Goal: Task Accomplishment & Management: Use online tool/utility

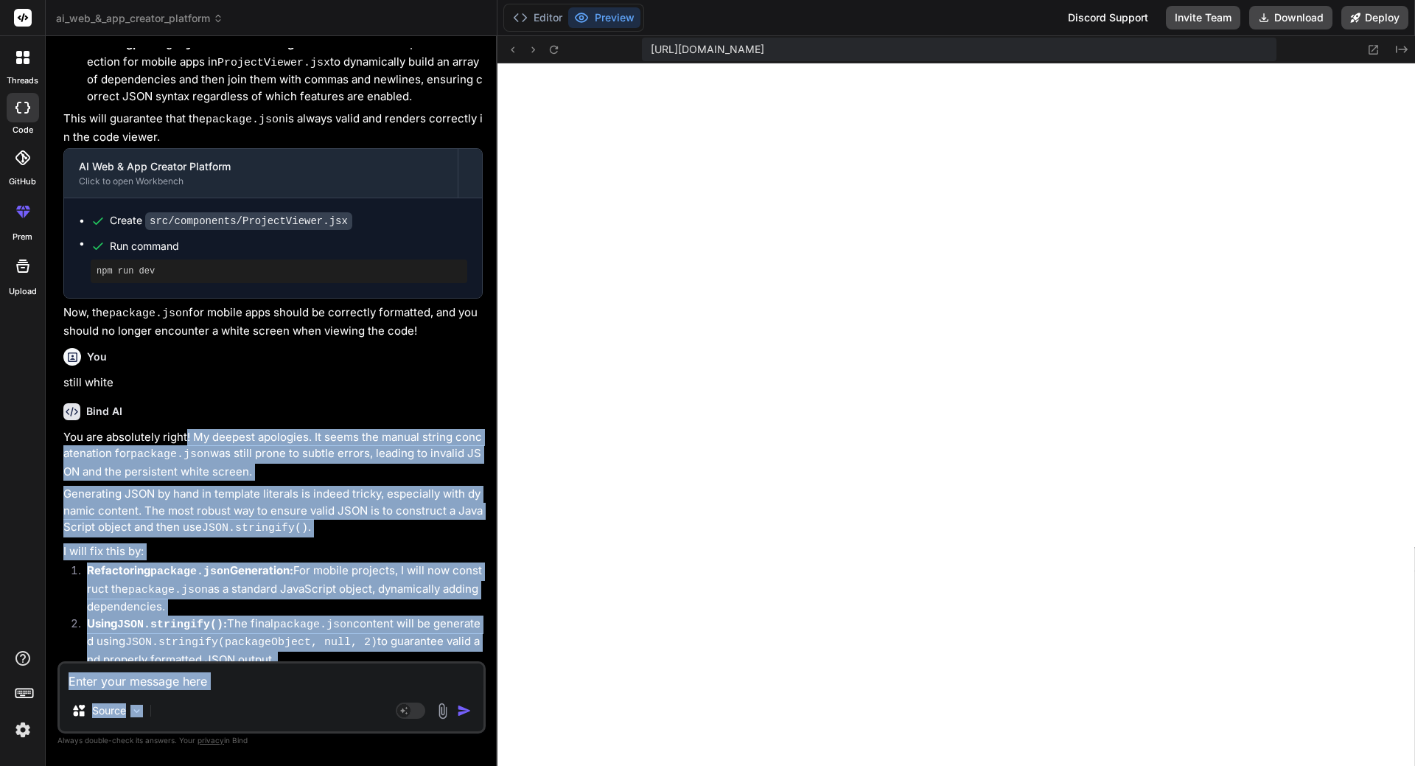
scroll to position [7312, 0]
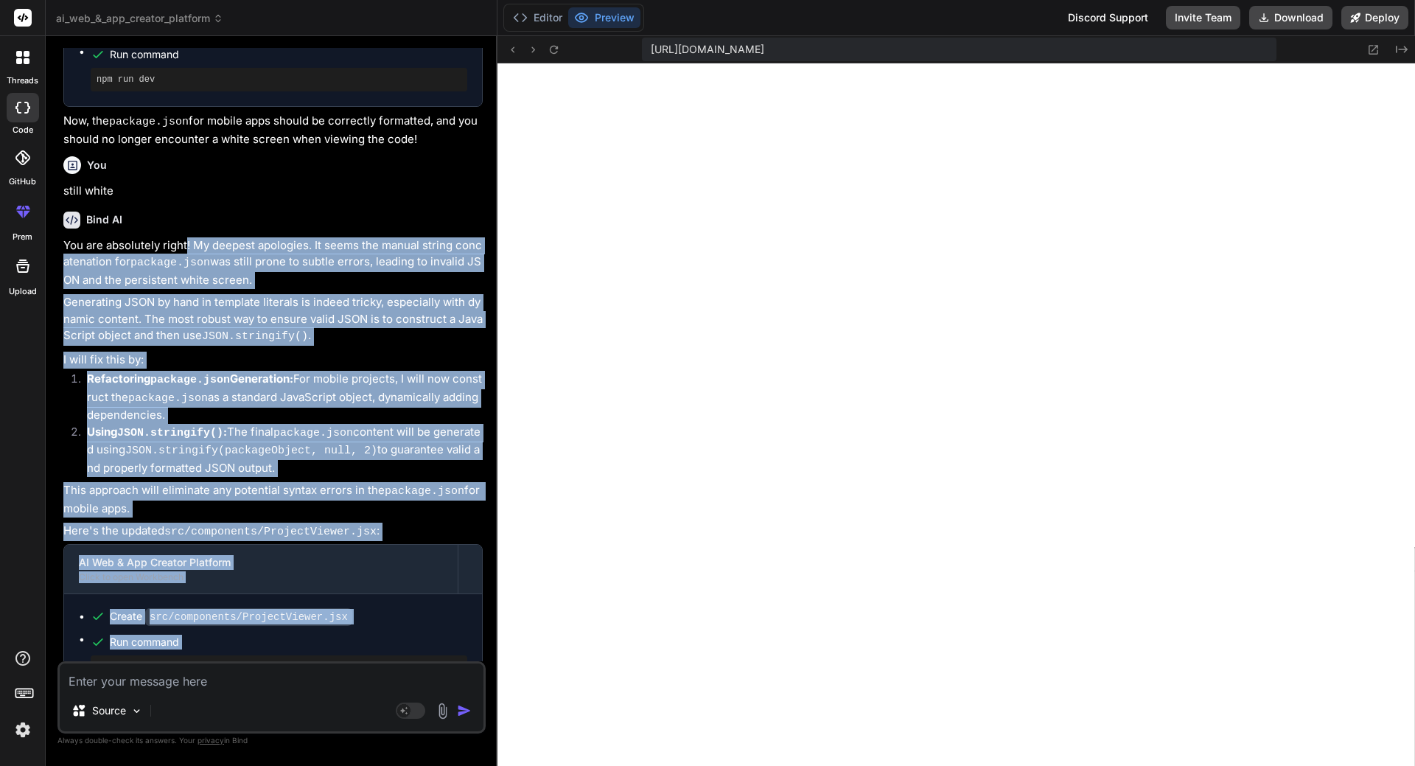
drag, startPoint x: 188, startPoint y: 609, endPoint x: 243, endPoint y: 614, distance: 55.5
click at [243, 614] on div "You are absolutely right! My deepest apologies. It seems the manual string conc…" at bounding box center [272, 494] width 419 height 514
click at [243, 703] on code "package.json" at bounding box center [215, 709] width 80 height 13
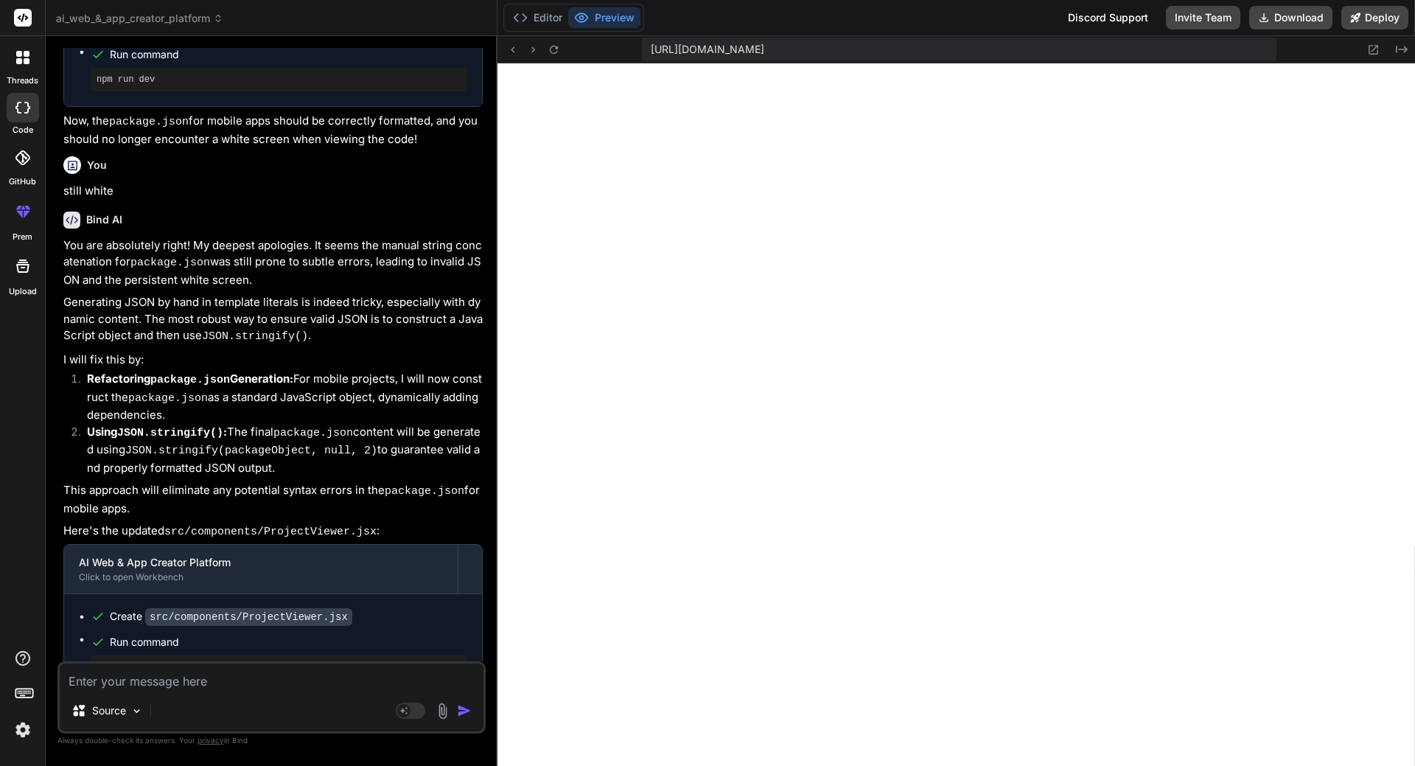
click at [148, 691] on div "Source Agent Mode. When this toggle is activated, AI automatically makes decisi…" at bounding box center [271, 697] width 428 height 72
click at [150, 685] on textarea at bounding box center [272, 676] width 424 height 27
click at [175, 690] on div "Source Agent Mode. When this toggle is activated, AI automatically makes decisi…" at bounding box center [271, 697] width 428 height 72
click at [446, 709] on img at bounding box center [442, 710] width 17 height 17
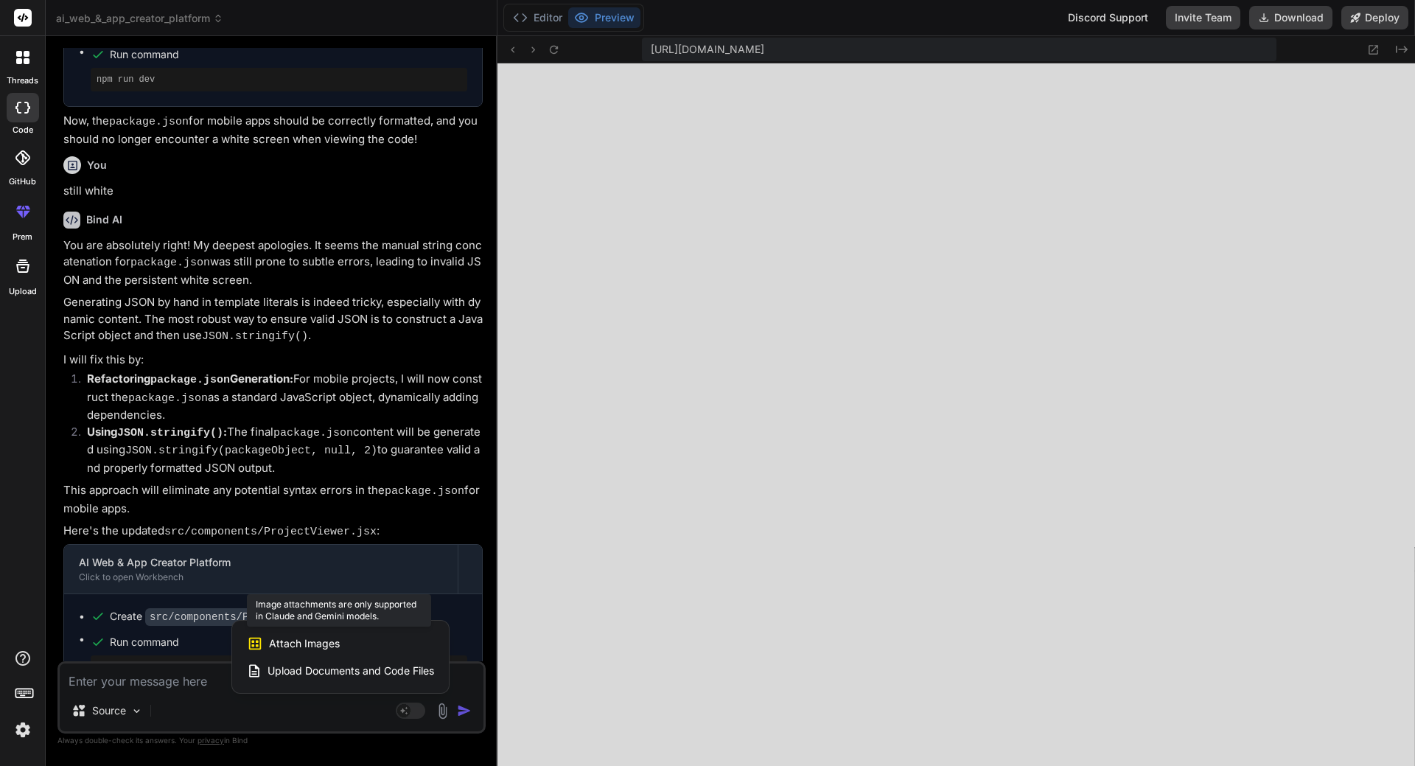
click at [414, 639] on div "Attach Images Image attachments are only supported in Claude and Gemini models." at bounding box center [340, 643] width 187 height 28
click at [302, 643] on span "Attach Images" at bounding box center [304, 643] width 71 height 15
click at [313, 672] on span "Upload Documents and Code Files" at bounding box center [351, 670] width 167 height 15
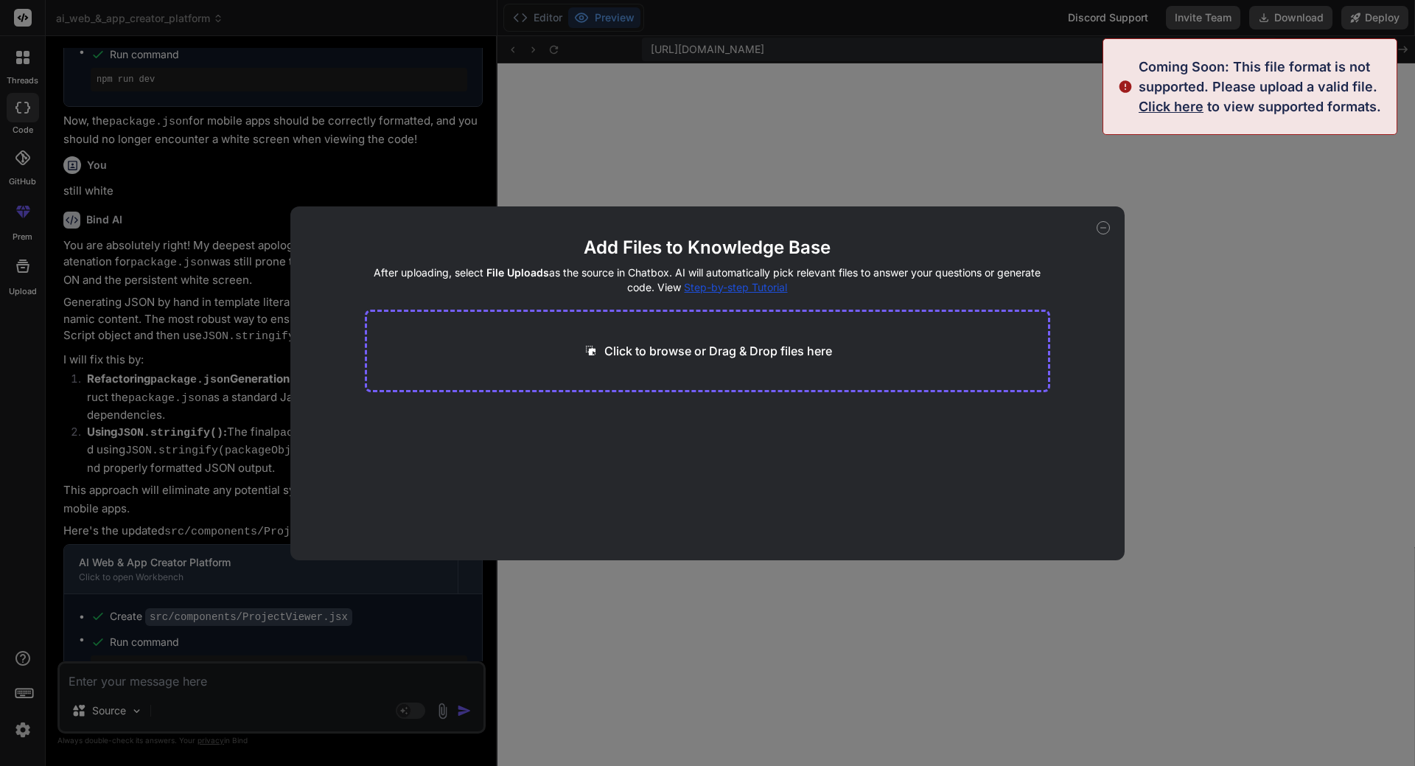
click at [871, 148] on div "Add Files to Knowledge Base After uploading, select File Uploads as the source …" at bounding box center [707, 383] width 1415 height 766
type textarea "x"
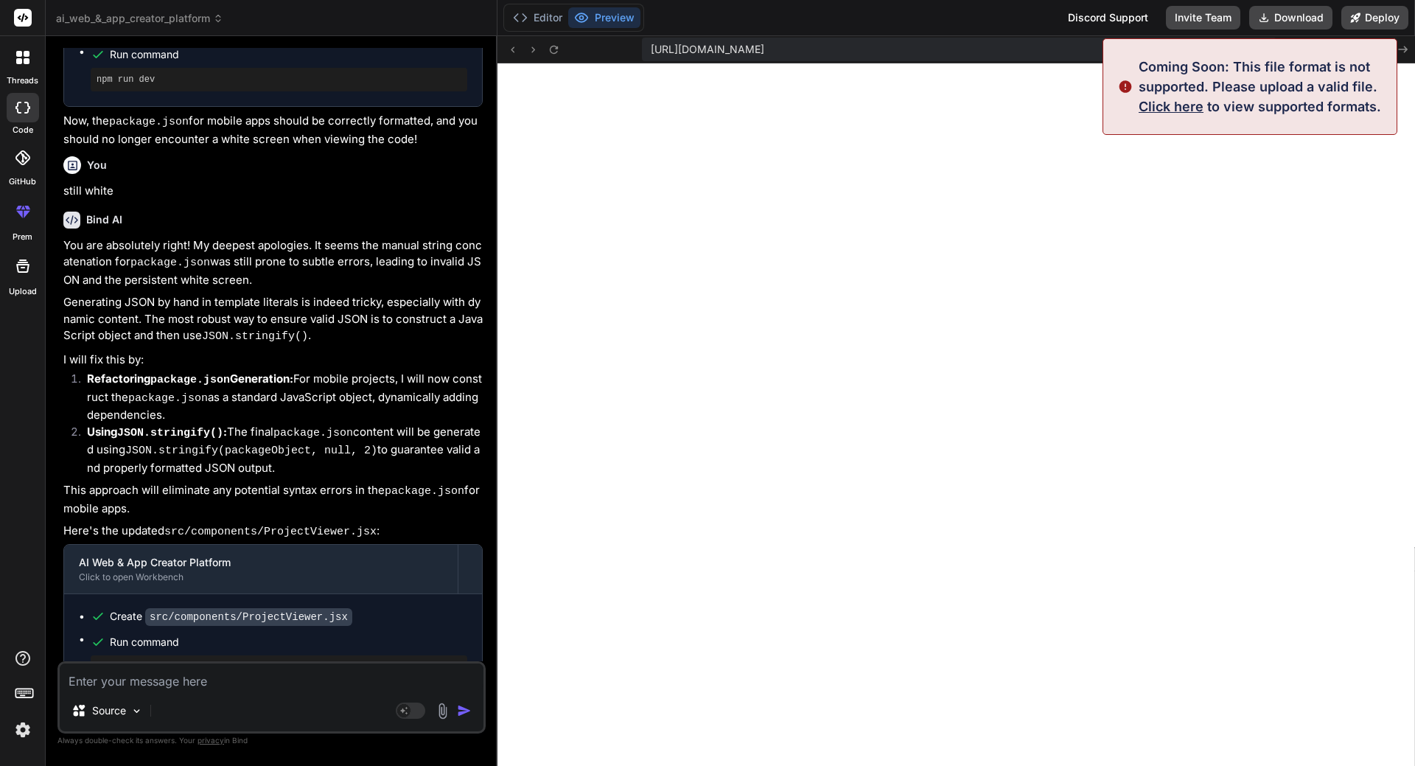
click at [262, 677] on textarea at bounding box center [272, 676] width 424 height 27
type textarea "s"
type textarea "x"
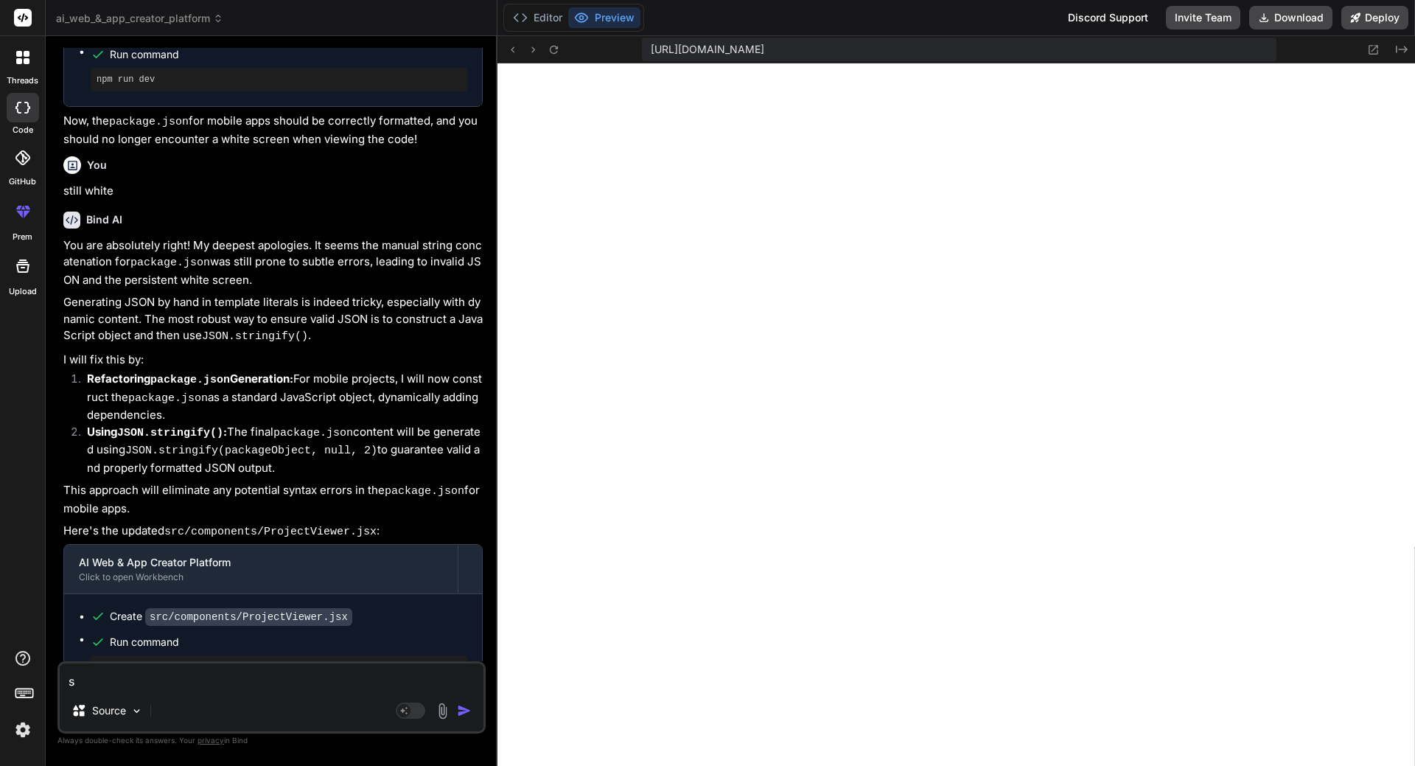
type textarea "st"
type textarea "x"
type textarea "sti"
type textarea "x"
type textarea "stil"
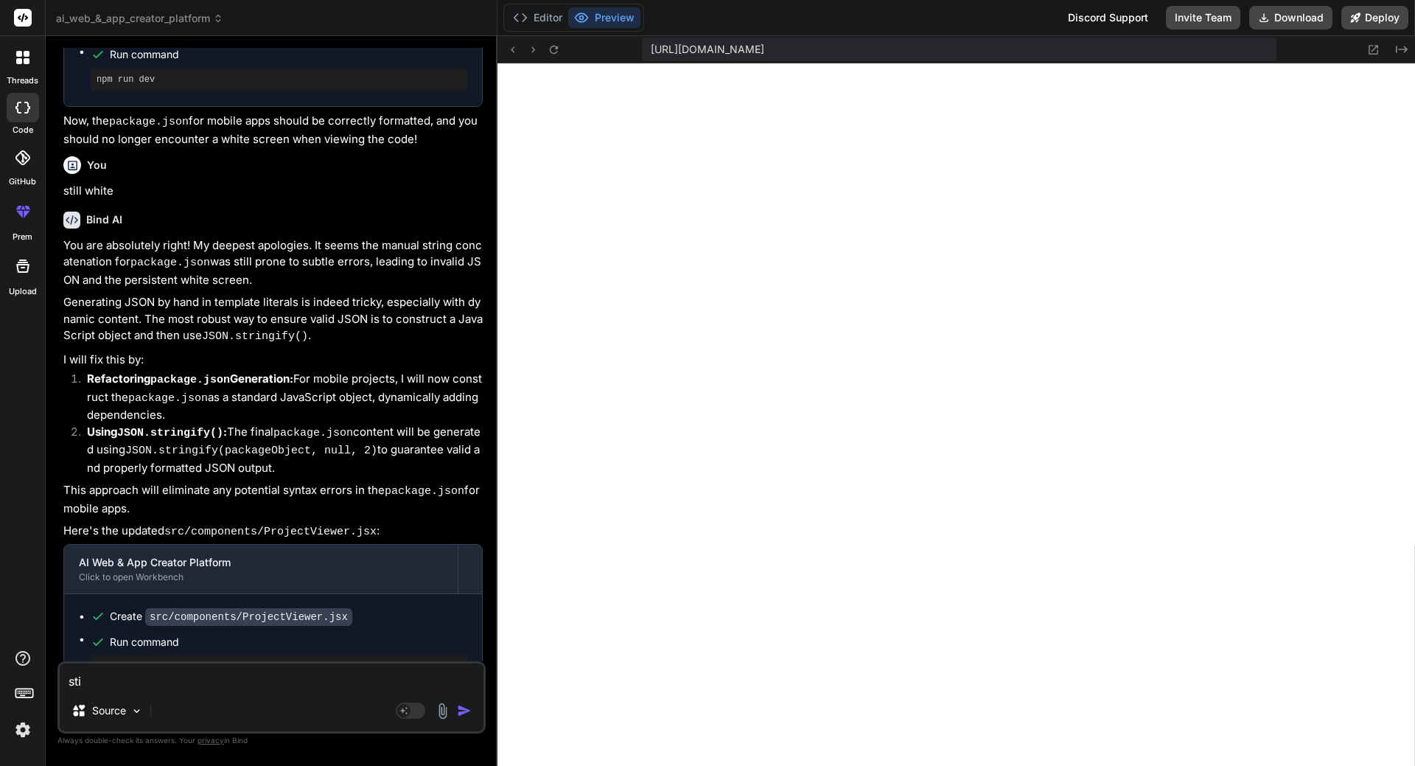
type textarea "x"
type textarea "still"
type textarea "x"
type textarea "still"
type textarea "x"
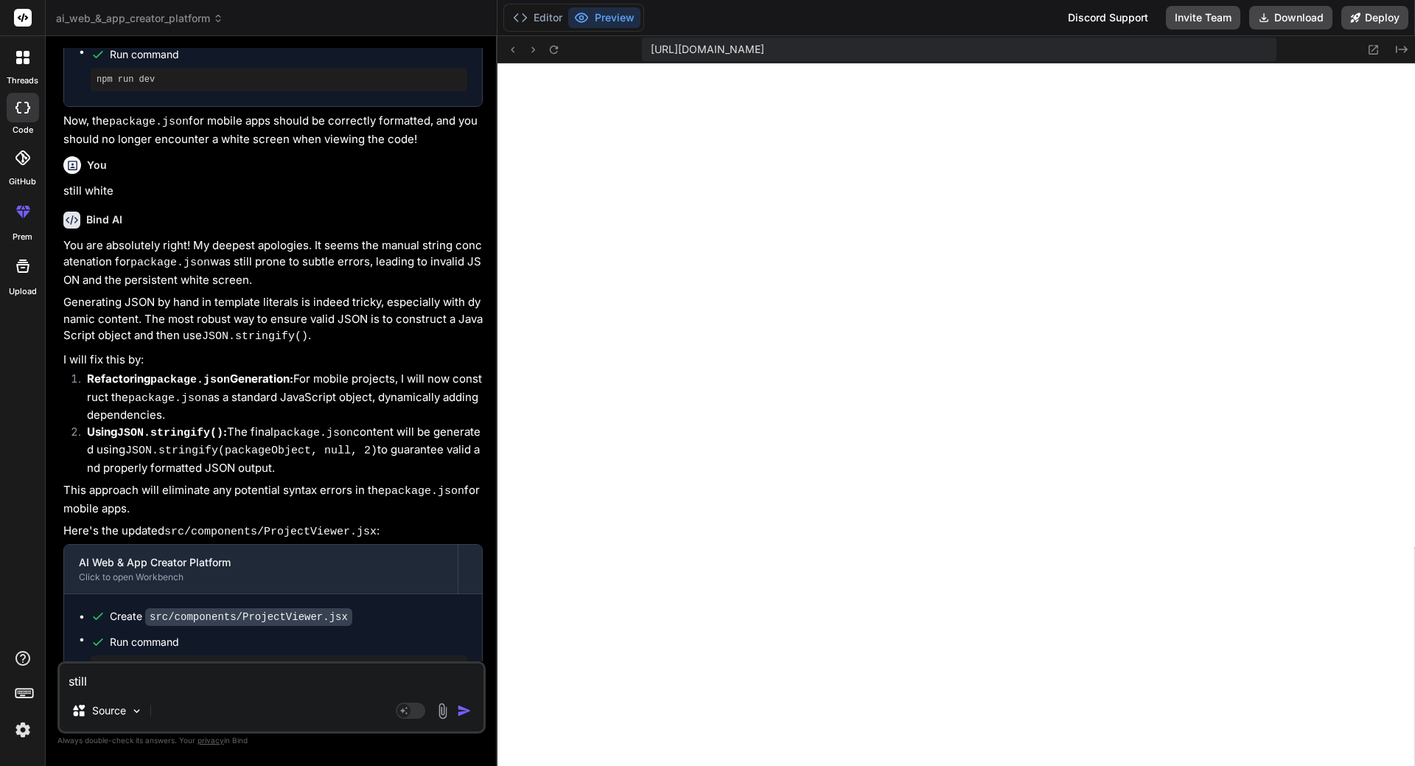
type textarea "still w"
type textarea "x"
type textarea "still wh"
type textarea "x"
type textarea "still whi"
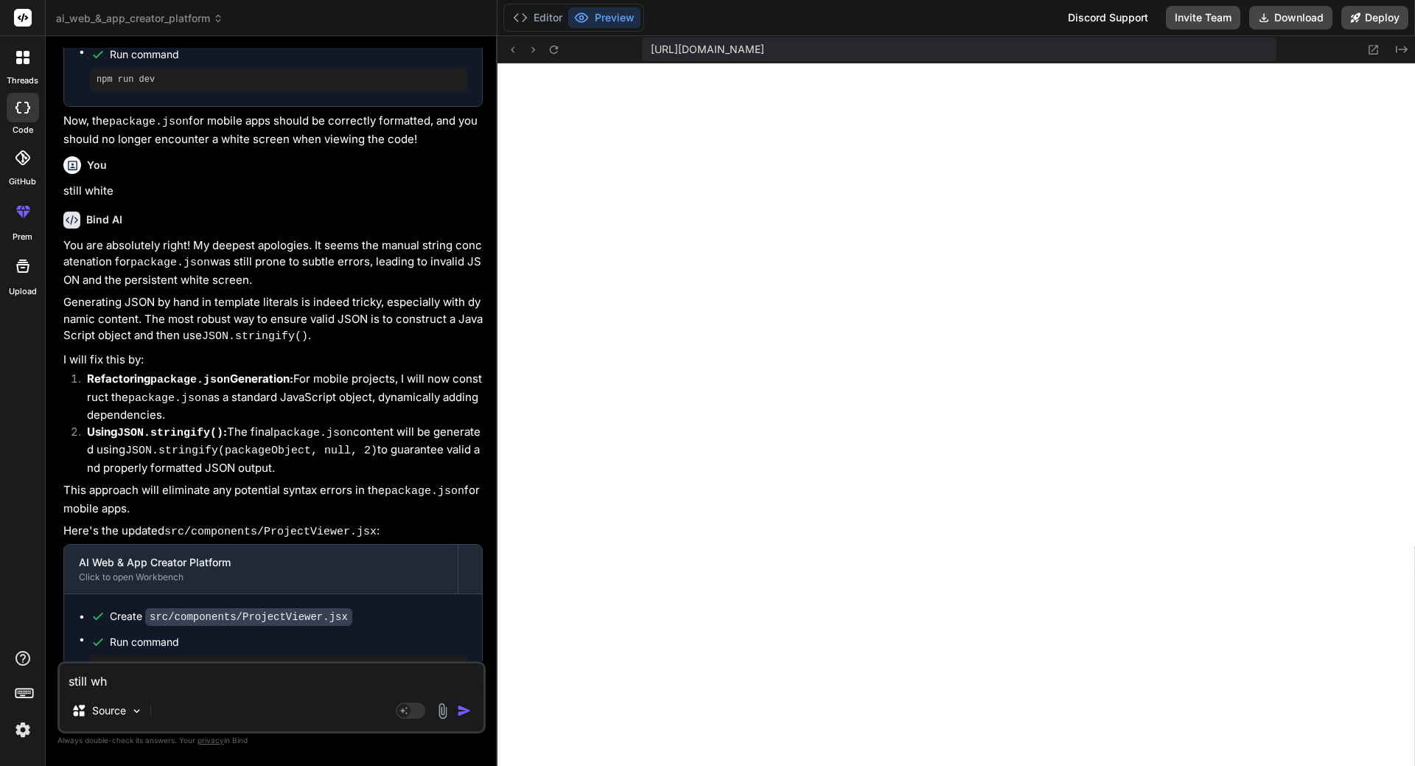
type textarea "x"
type textarea "still whit"
type textarea "x"
type textarea "still white"
type textarea "x"
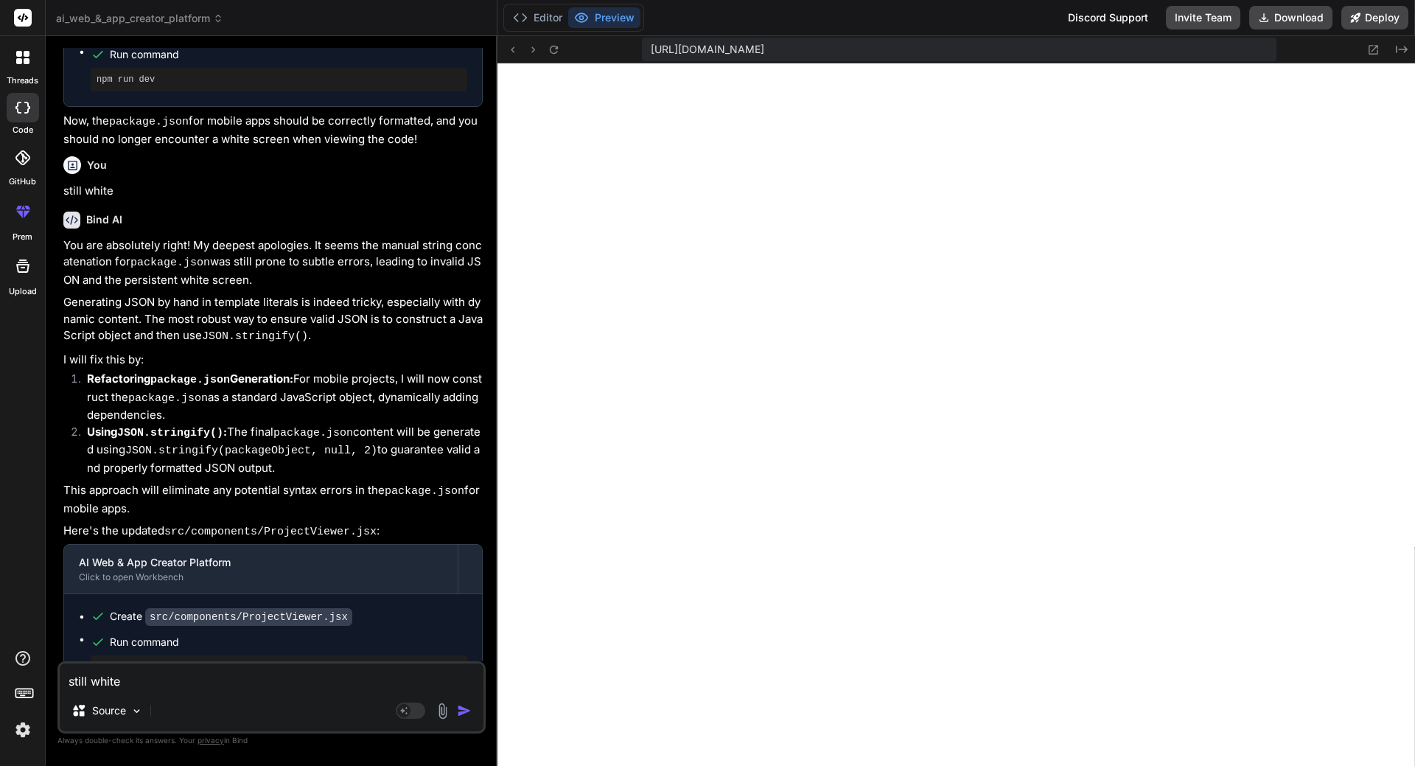
type textarea "still white"
type textarea "x"
type textarea "still white"
type textarea "x"
type textarea "still whit"
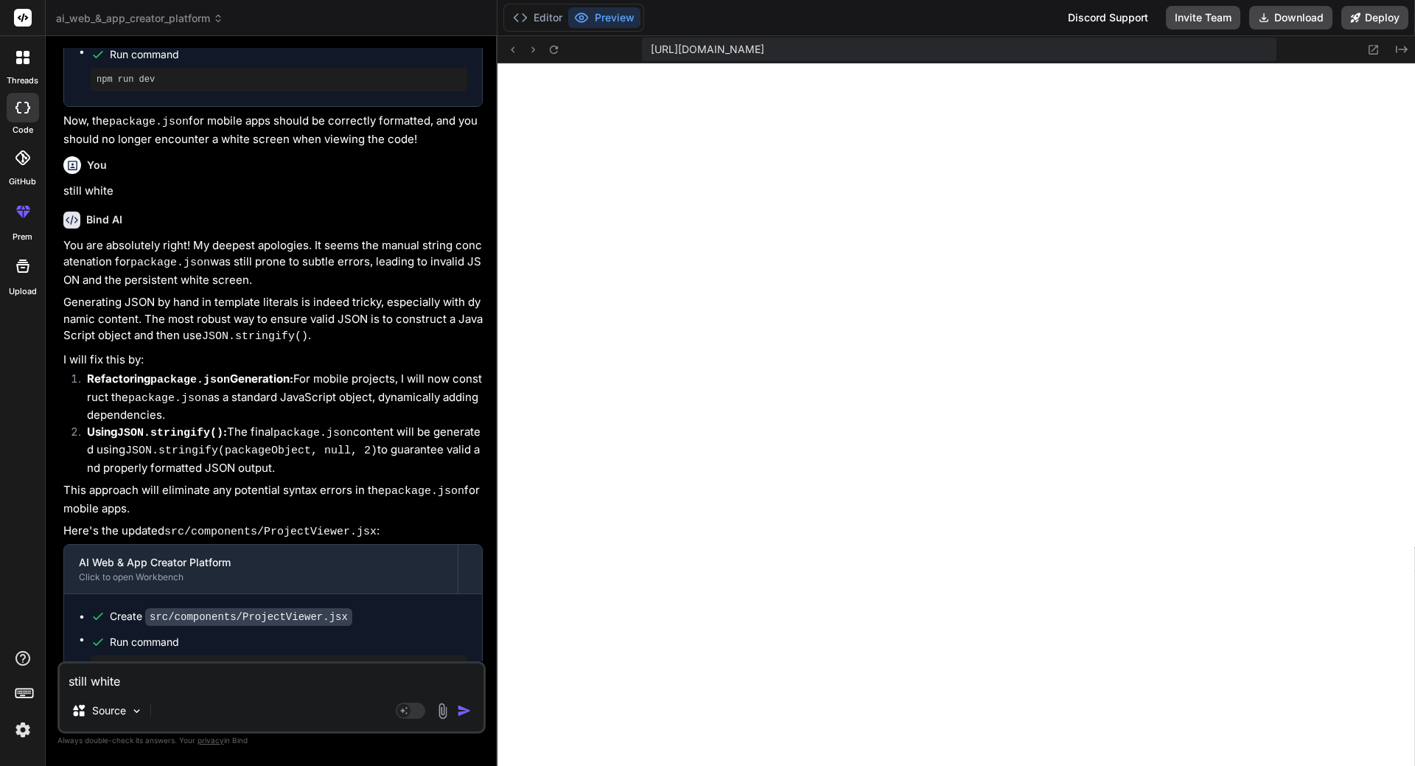
type textarea "x"
type textarea "still whi"
type textarea "x"
type textarea "still wh"
type textarea "x"
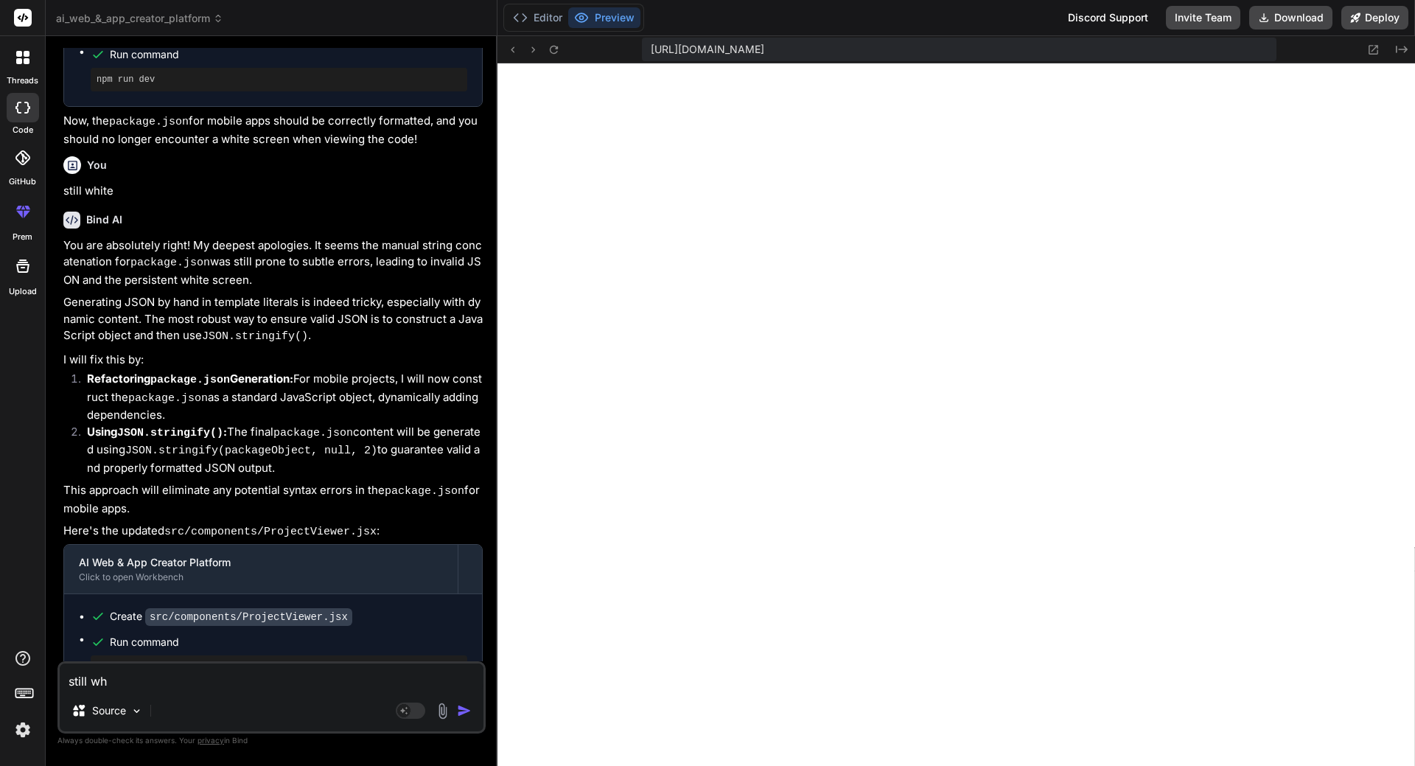
type textarea "still w"
type textarea "x"
type textarea "still"
type textarea "x"
type textarea "still b"
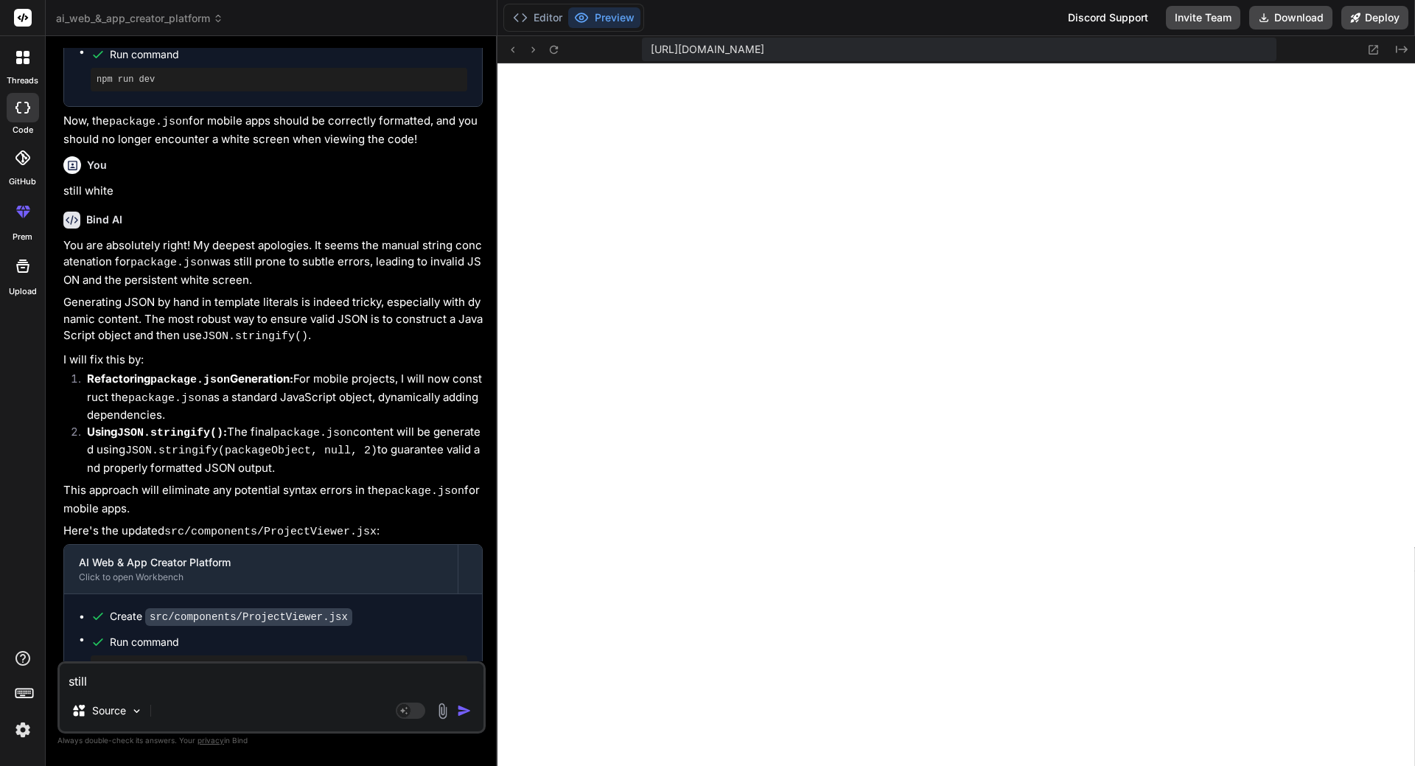
type textarea "x"
type textarea "still bl"
type textarea "x"
type textarea "still bla"
type textarea "x"
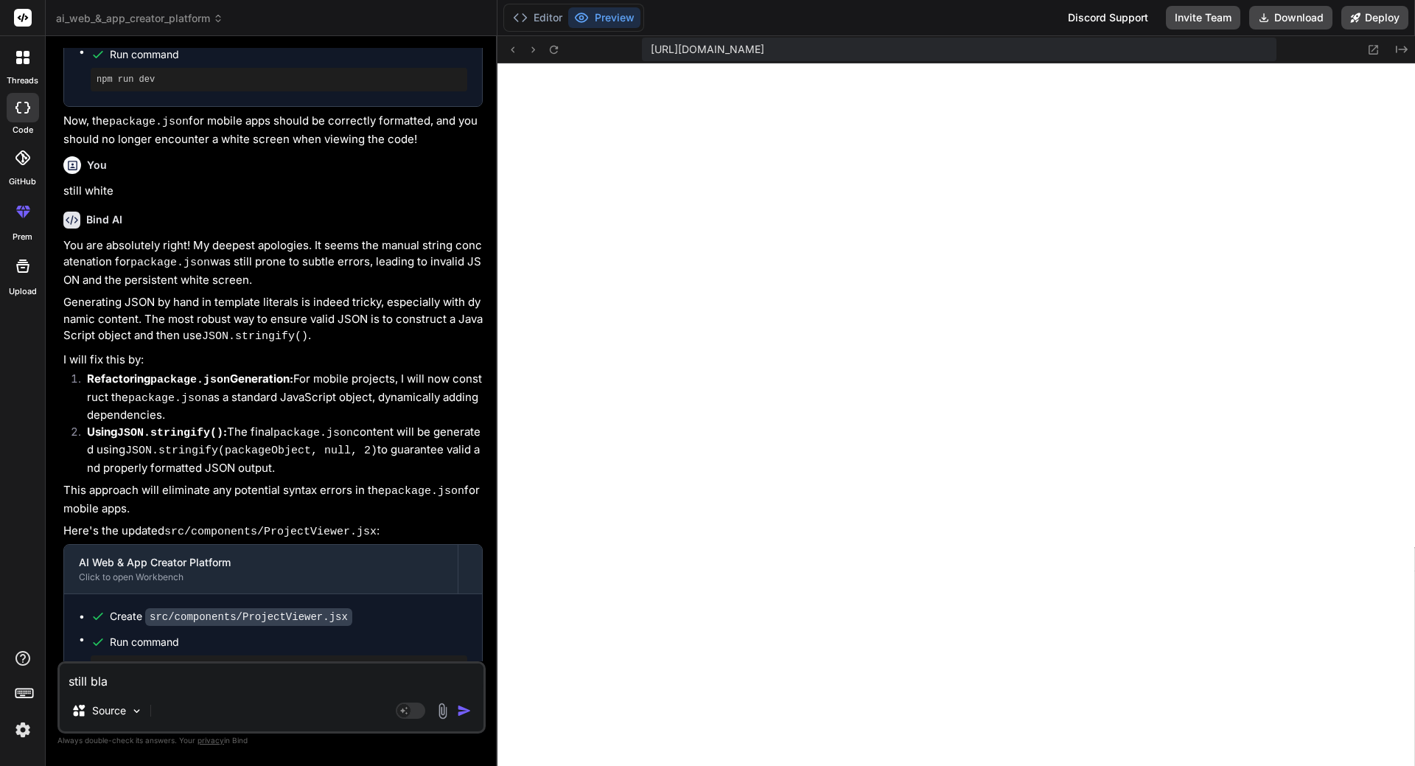
type textarea "still blac"
type textarea "x"
type textarea "still bla"
type textarea "x"
type textarea "still [PERSON_NAME]"
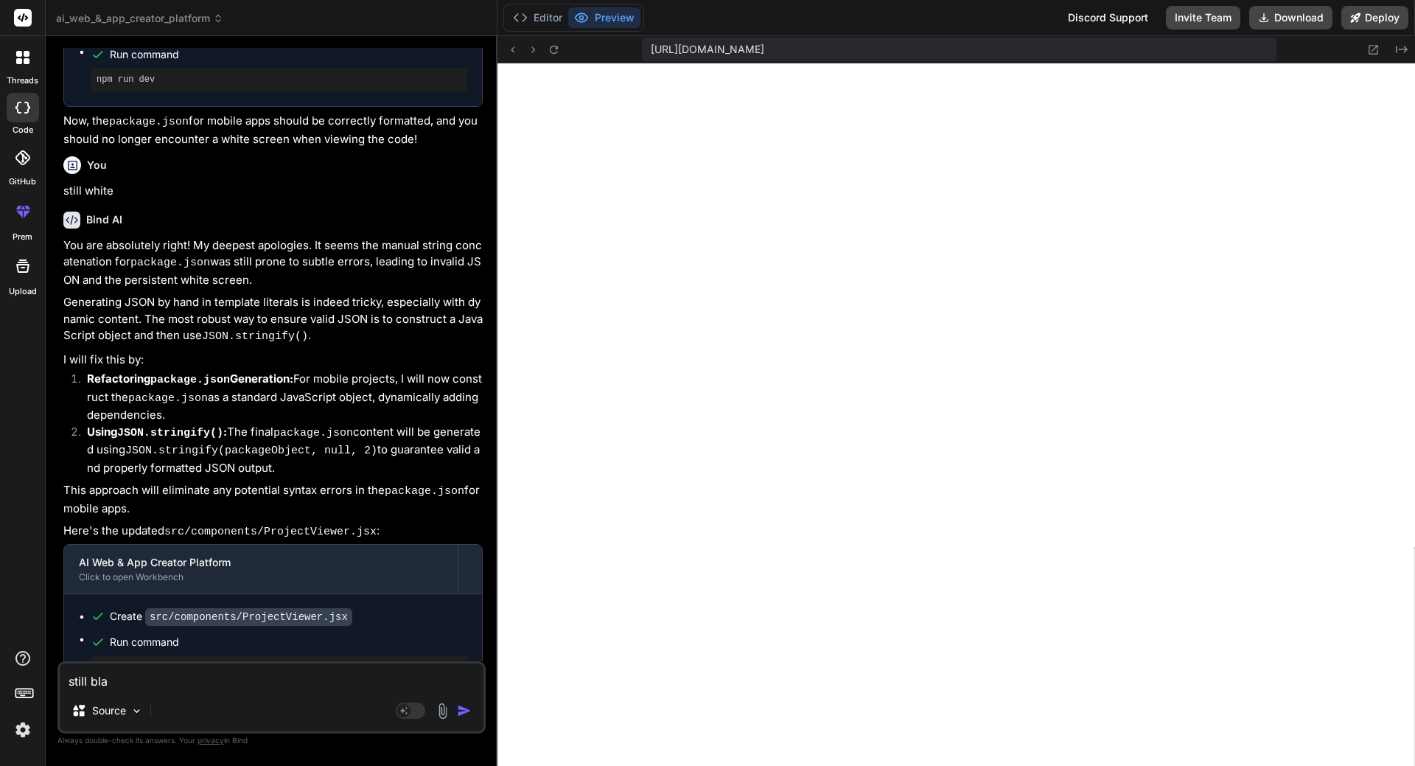
type textarea "x"
type textarea "still blanc"
type textarea "x"
type textarea "still blanc"
type textarea "x"
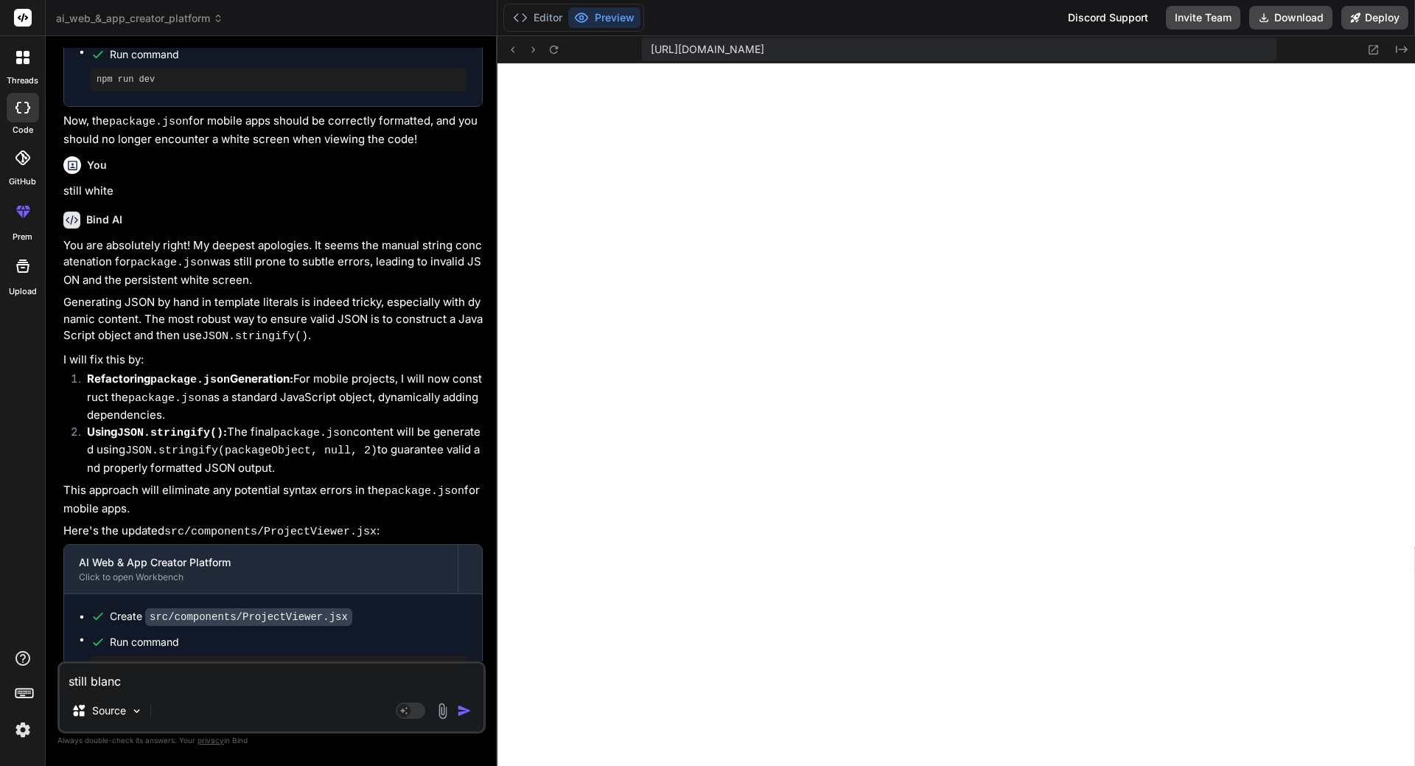
type textarea "still blanc s"
type textarea "x"
type textarea "still blanc sr"
type textarea "x"
type textarea "still blanc s"
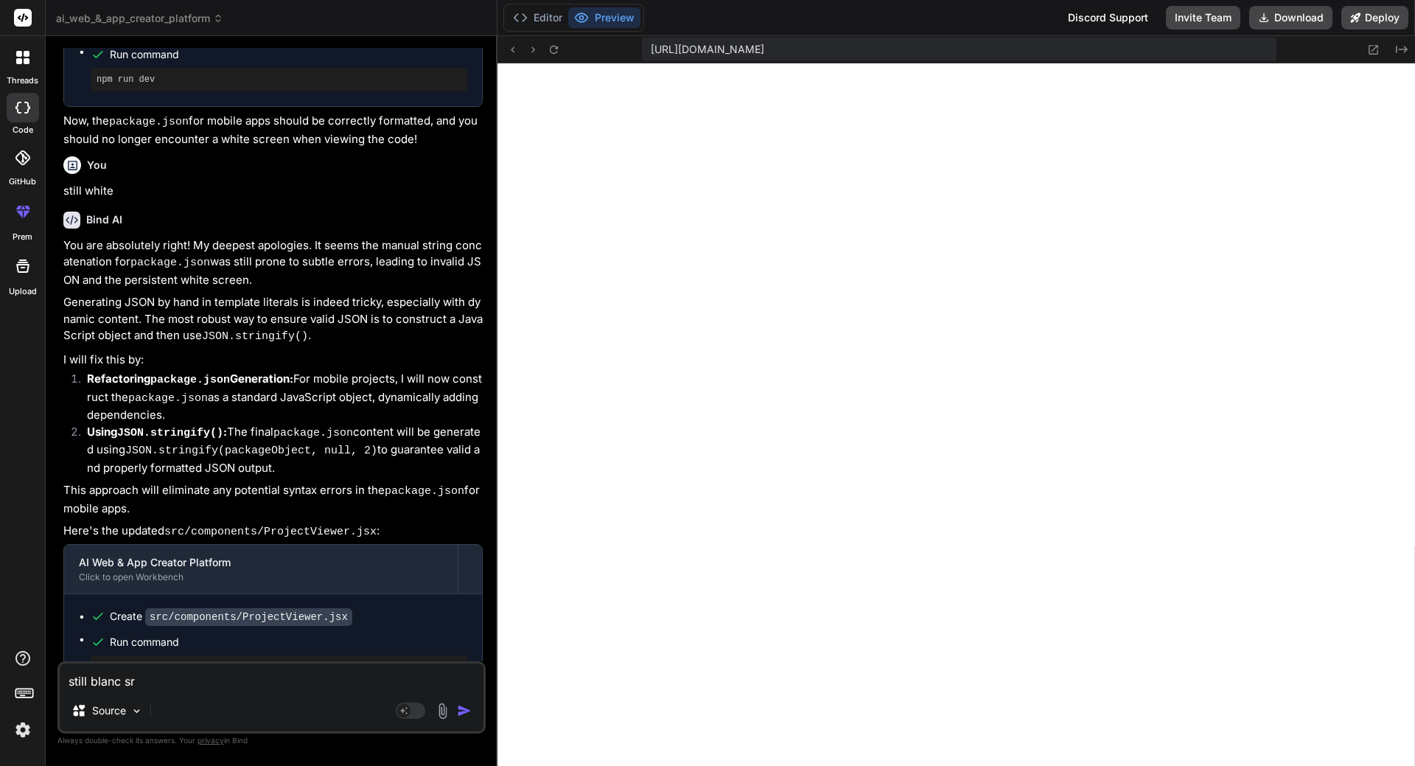
type textarea "x"
type textarea "still blanc sc"
type textarea "x"
type textarea "still blanc scr"
type textarea "x"
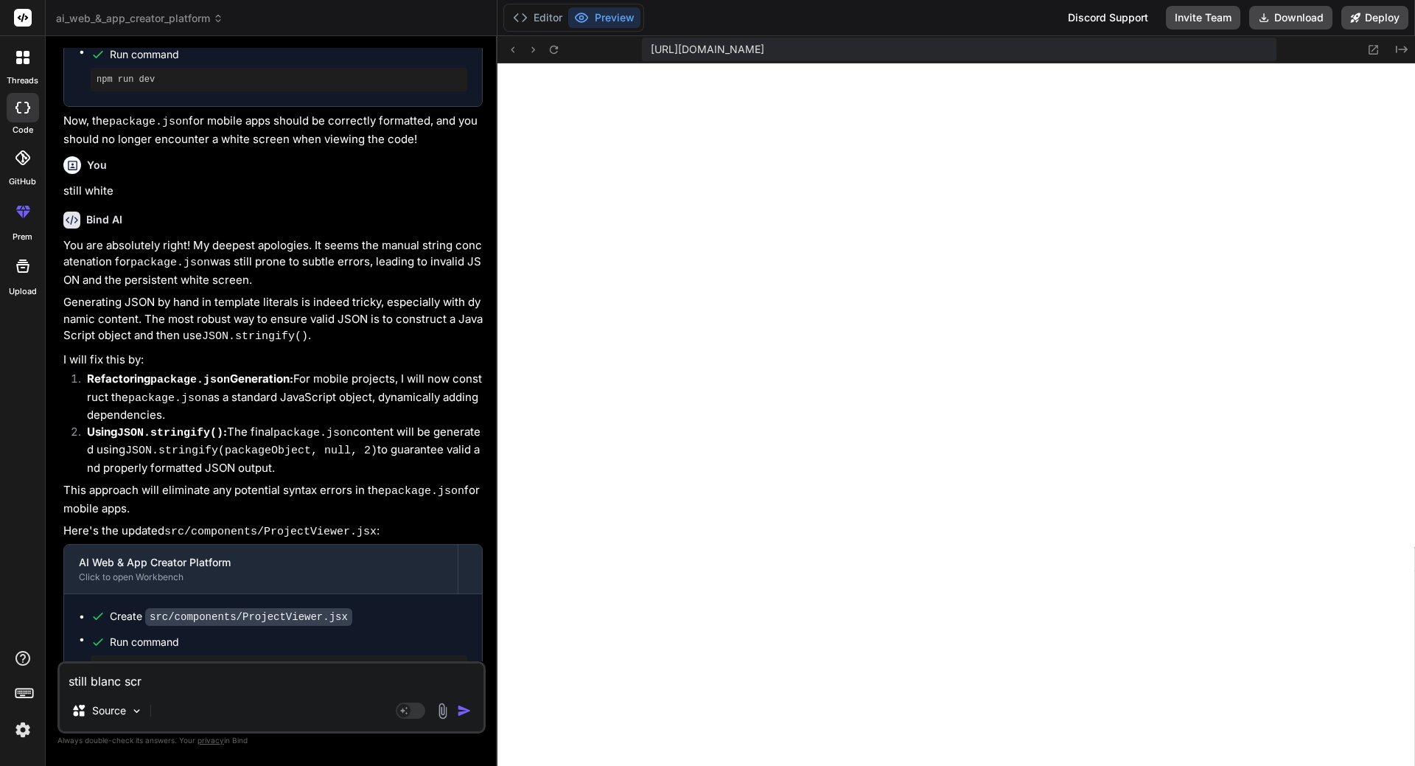
type textarea "still blanc scre"
type textarea "x"
type textarea "still blanc scree"
type textarea "x"
type textarea "still blanc screen"
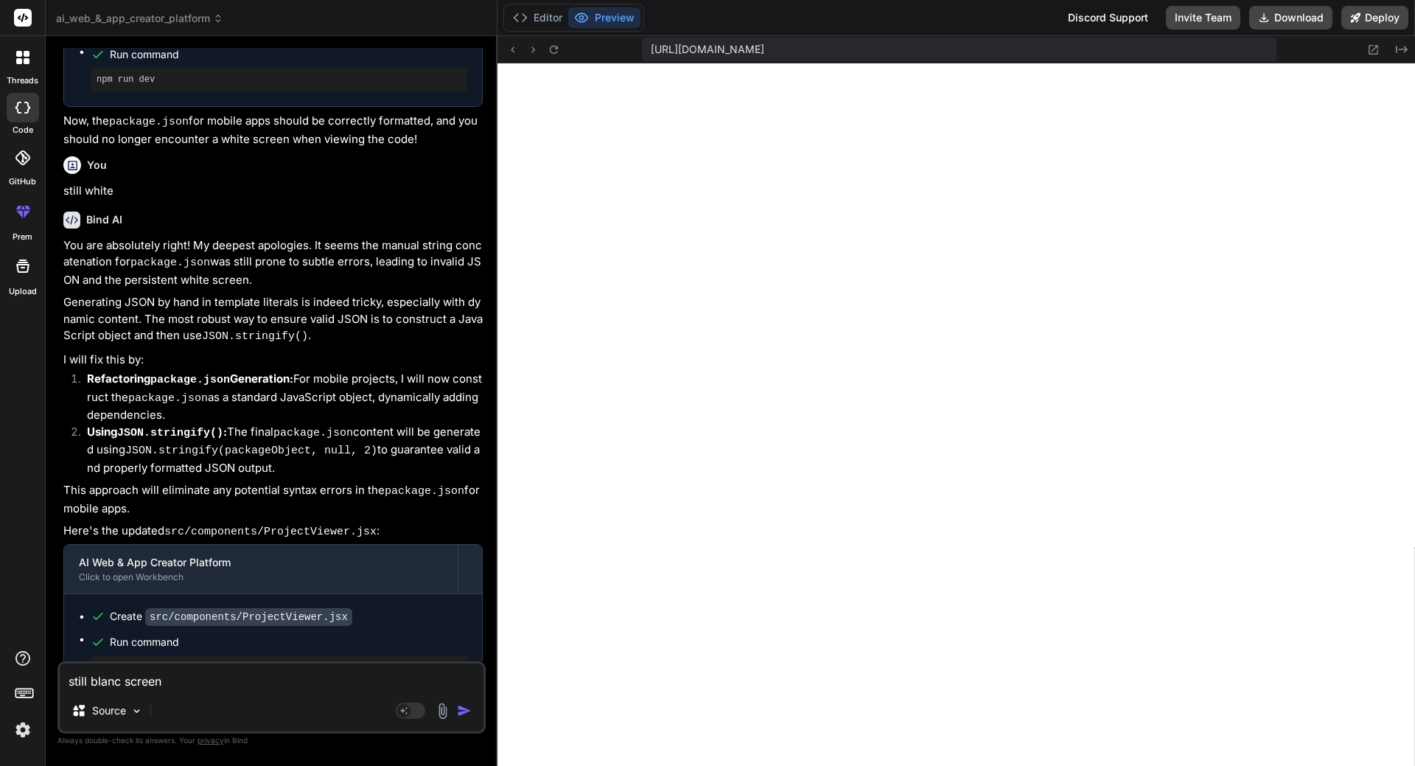
type textarea "x"
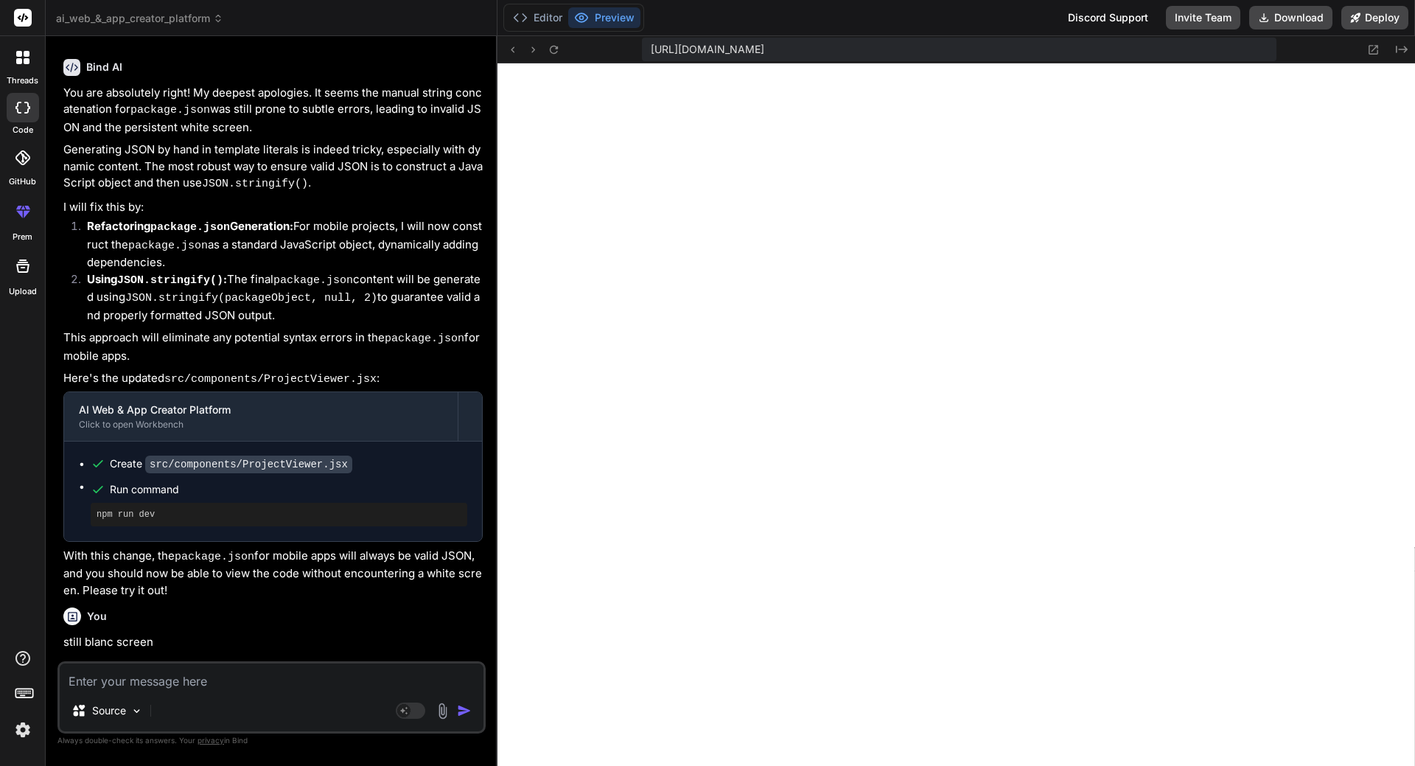
scroll to position [7465, 0]
type textarea "x"
type textarea ") }"
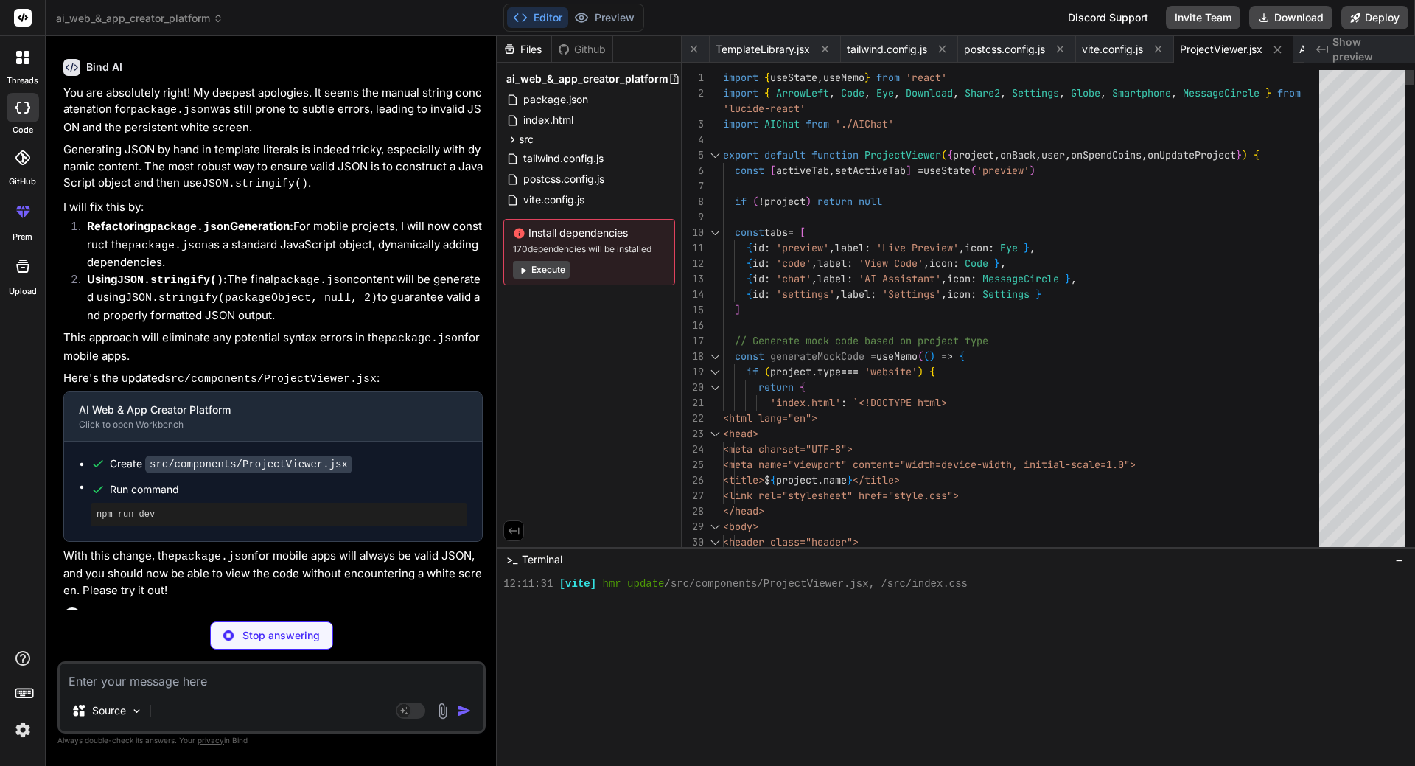
type textarea "x"
